Goal: Information Seeking & Learning: Learn about a topic

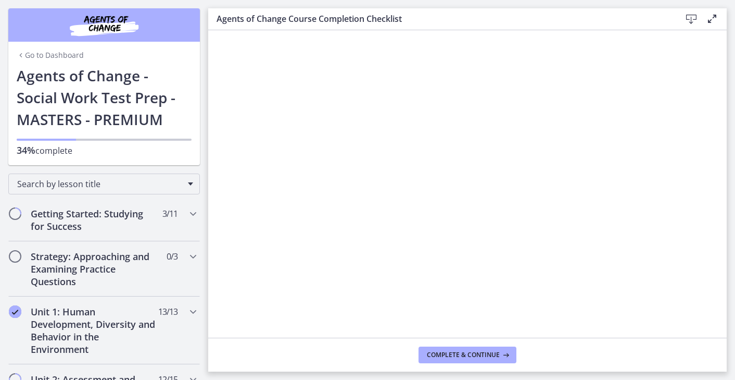
scroll to position [494, 0]
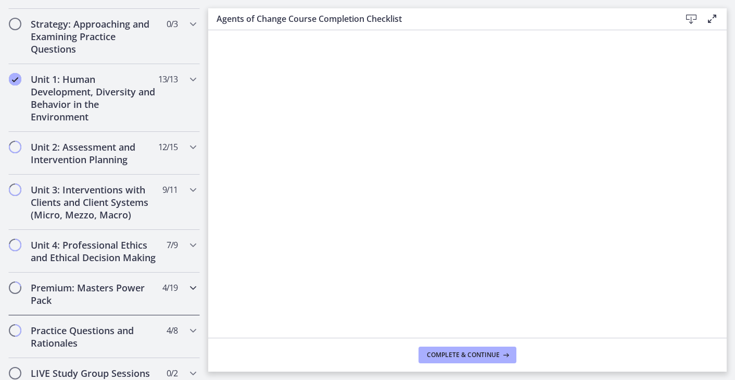
scroll to position [234, 0]
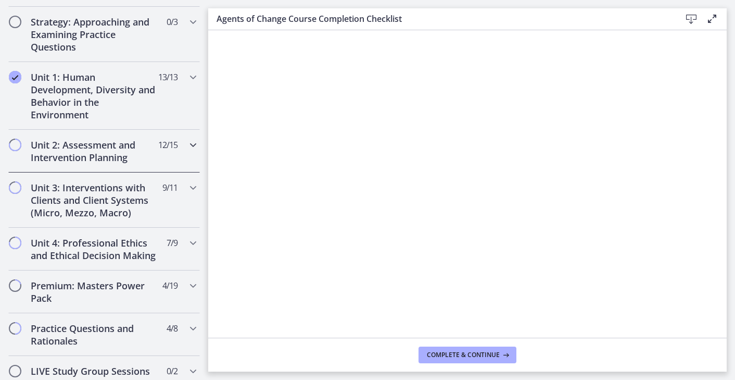
click at [90, 152] on h2 "Unit 2: Assessment and Intervention Planning" at bounding box center [94, 150] width 127 height 25
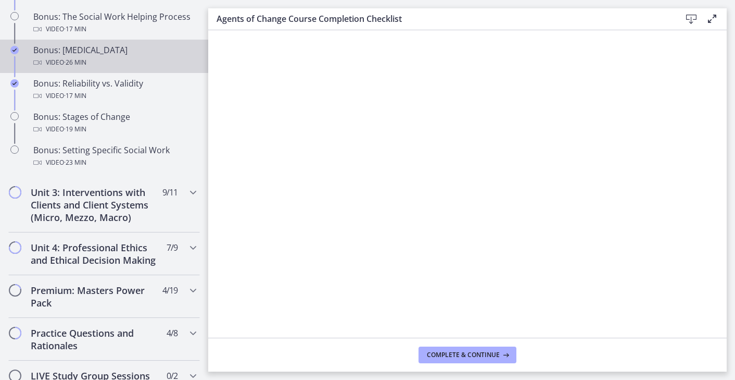
scroll to position [875, 0]
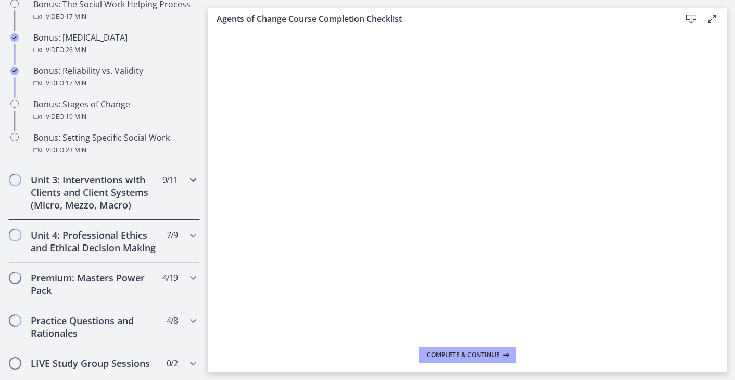
click at [83, 209] on h2 "Unit 3: Interventions with Clients and Client Systems (Micro, Mezzo, Macro)" at bounding box center [94, 191] width 127 height 37
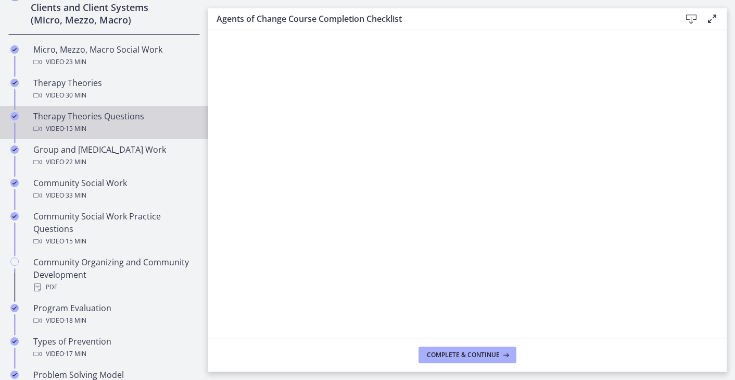
scroll to position [427, 0]
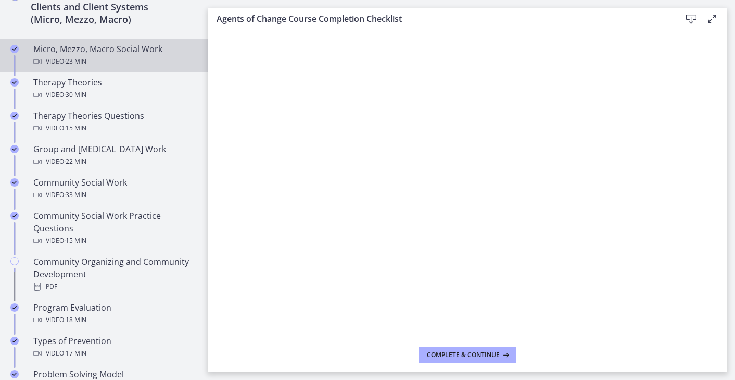
click at [135, 66] on div "Video · 23 min" at bounding box center [114, 61] width 162 height 12
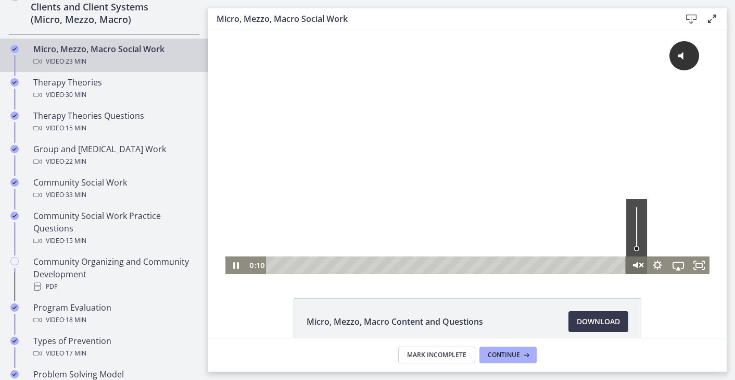
click at [629, 266] on icon "Unmute" at bounding box center [636, 265] width 25 height 21
click at [241, 266] on icon "Pause" at bounding box center [235, 265] width 25 height 21
click at [240, 260] on icon "Play Video" at bounding box center [236, 265] width 25 height 21
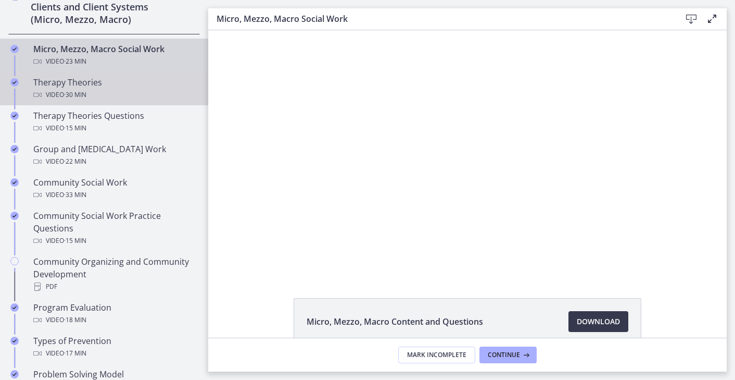
click at [135, 80] on div "Therapy Theories Video · 30 min" at bounding box center [114, 88] width 162 height 25
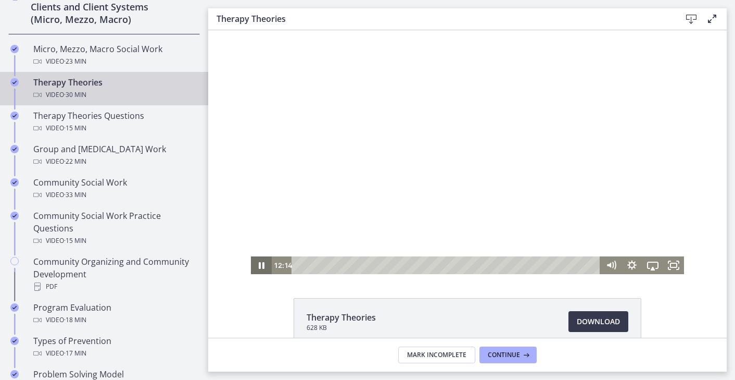
click at [264, 266] on icon "Pause" at bounding box center [262, 265] width 6 height 7
click at [262, 268] on icon "Play Video" at bounding box center [261, 265] width 21 height 18
click at [262, 268] on icon "Pause" at bounding box center [261, 265] width 25 height 21
click at [262, 261] on icon "Play Video" at bounding box center [262, 265] width 25 height 21
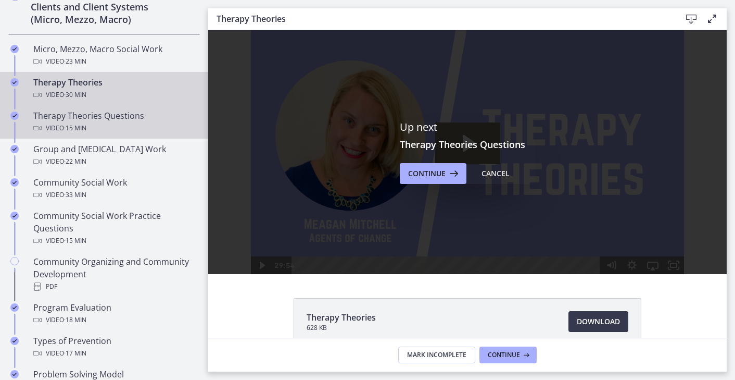
click at [141, 130] on div "Video · 15 min" at bounding box center [114, 128] width 162 height 12
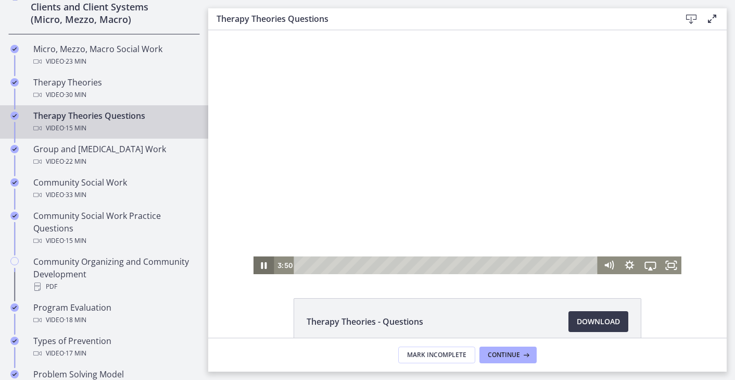
click at [258, 264] on icon "Pause" at bounding box center [264, 265] width 21 height 18
